Goal: Task Accomplishment & Management: Use online tool/utility

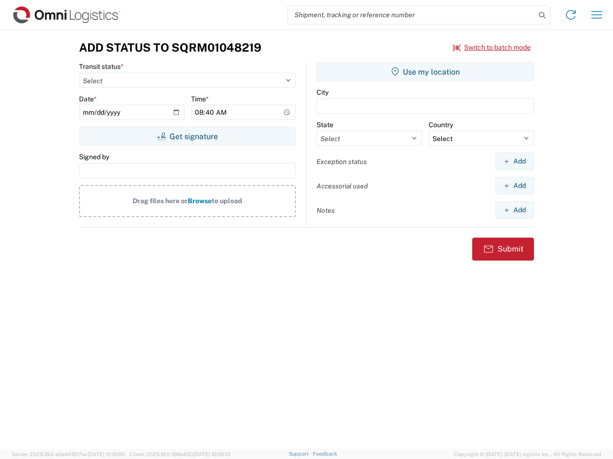
click at [411, 15] on input "search" at bounding box center [411, 15] width 248 height 18
click at [542, 15] on icon at bounding box center [541, 15] width 13 height 13
click at [571, 15] on icon at bounding box center [570, 14] width 15 height 15
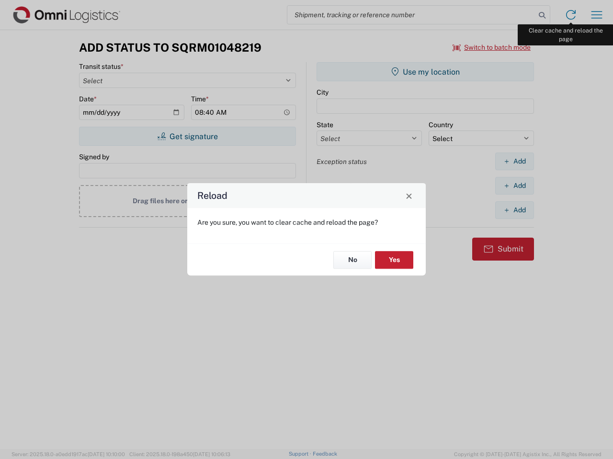
click at [596, 15] on div "Reload Are you sure, you want to clear cache and reload the page? No Yes" at bounding box center [306, 229] width 613 height 459
click at [492, 47] on div "Reload Are you sure, you want to clear cache and reload the page? No Yes" at bounding box center [306, 229] width 613 height 459
click at [187, 136] on div "Reload Are you sure, you want to clear cache and reload the page? No Yes" at bounding box center [306, 229] width 613 height 459
click at [425, 72] on div "Reload Are you sure, you want to clear cache and reload the page? No Yes" at bounding box center [306, 229] width 613 height 459
click at [514, 161] on div "Reload Are you sure, you want to clear cache and reload the page? No Yes" at bounding box center [306, 229] width 613 height 459
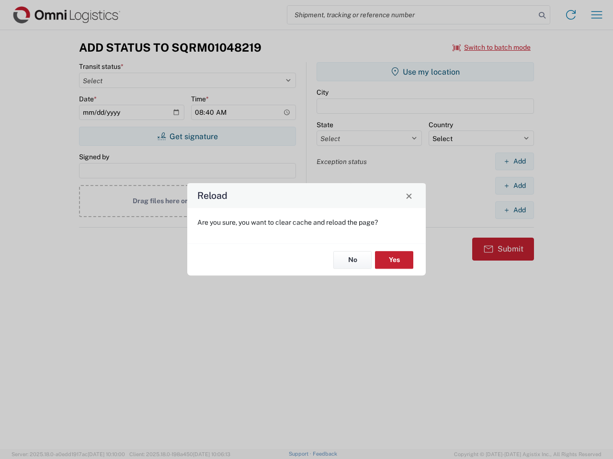
click at [514, 186] on div "Reload Are you sure, you want to clear cache and reload the page? No Yes" at bounding box center [306, 229] width 613 height 459
click at [514, 210] on div "Reload Are you sure, you want to clear cache and reload the page? No Yes" at bounding box center [306, 229] width 613 height 459
